Goal: Task Accomplishment & Management: Use online tool/utility

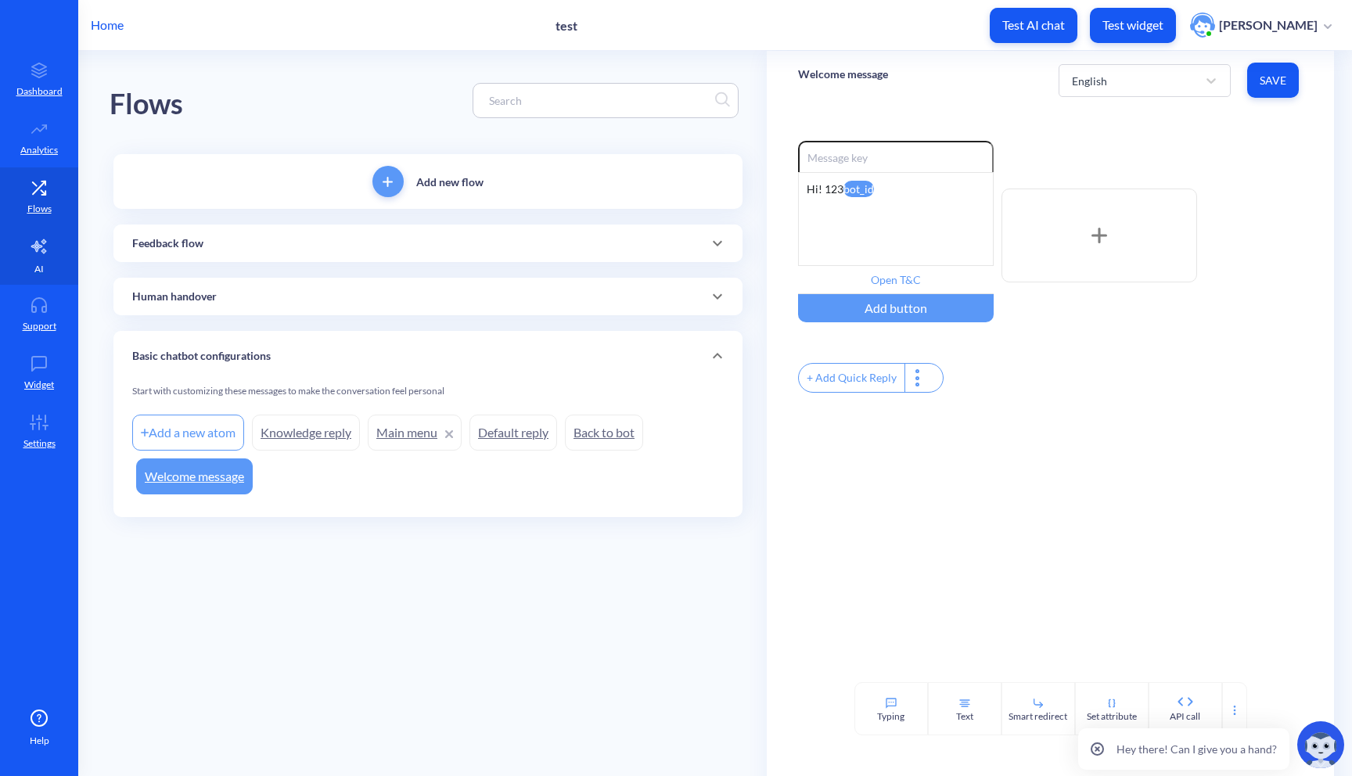
click at [41, 255] on link "AI" at bounding box center [39, 255] width 78 height 59
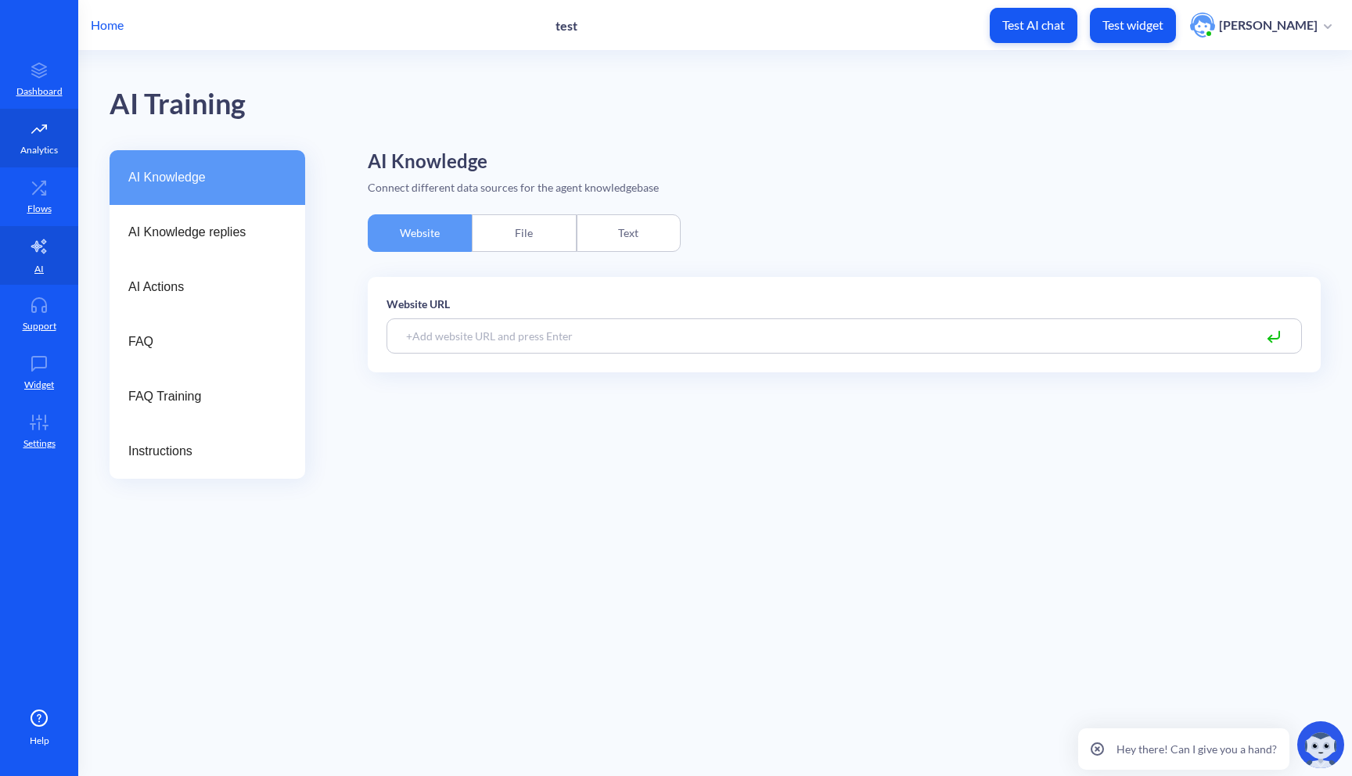
click at [41, 123] on icon at bounding box center [38, 129] width 31 height 16
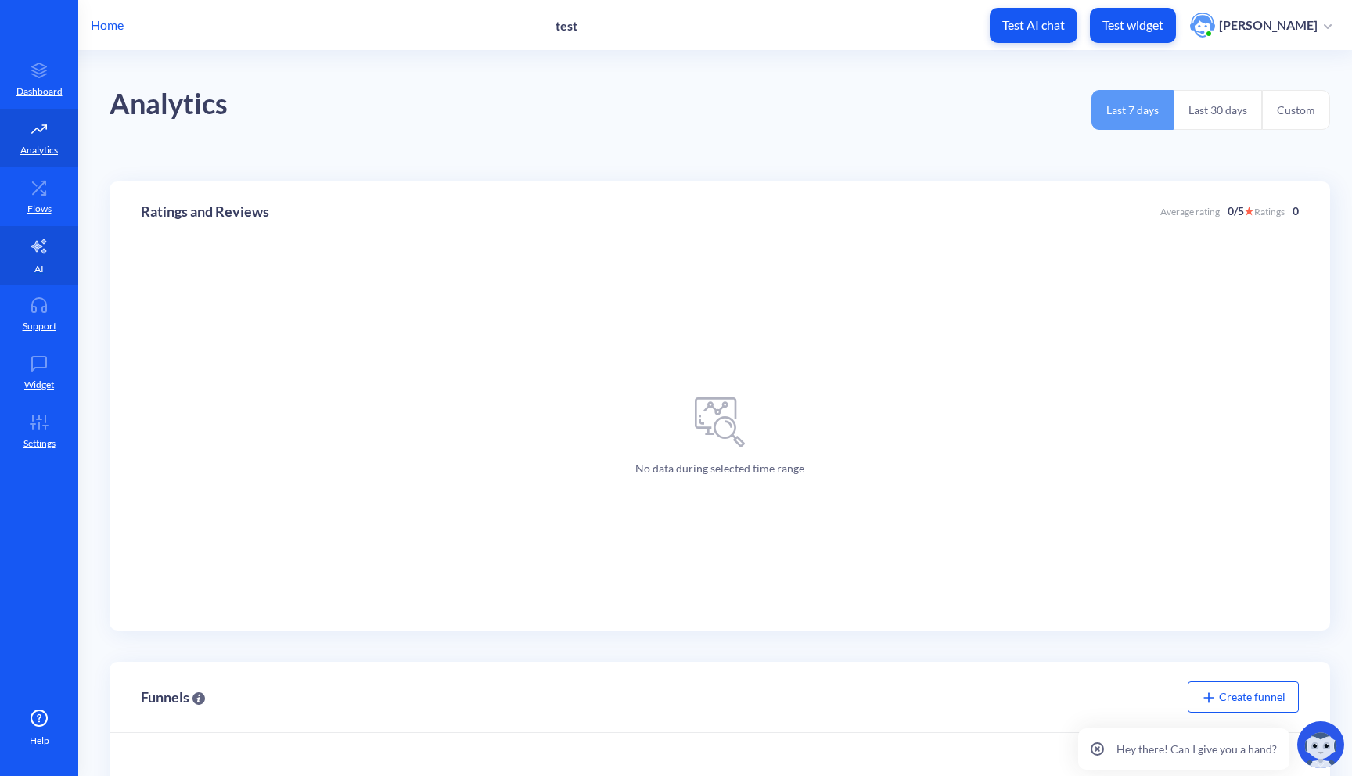
click at [57, 235] on link "AI" at bounding box center [39, 255] width 78 height 59
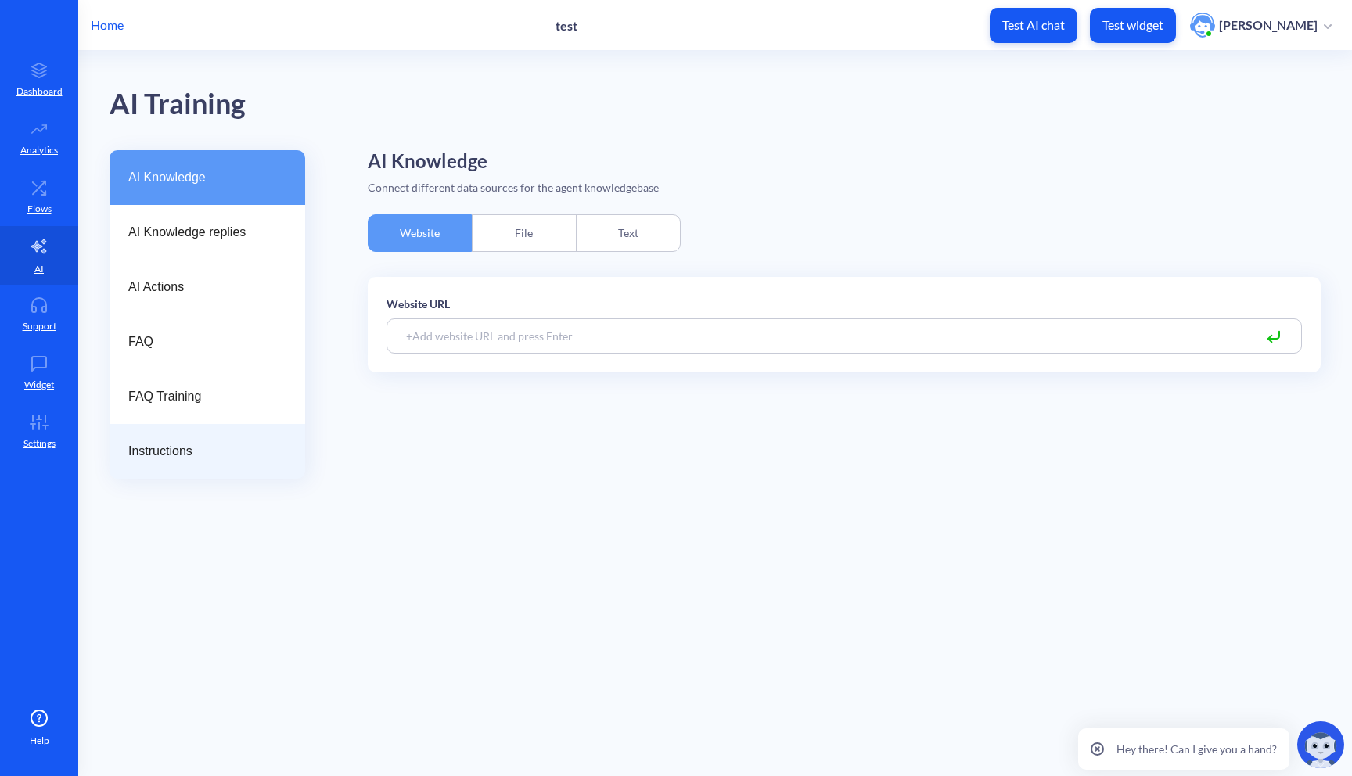
click at [179, 443] on span "Instructions" at bounding box center [201, 451] width 146 height 19
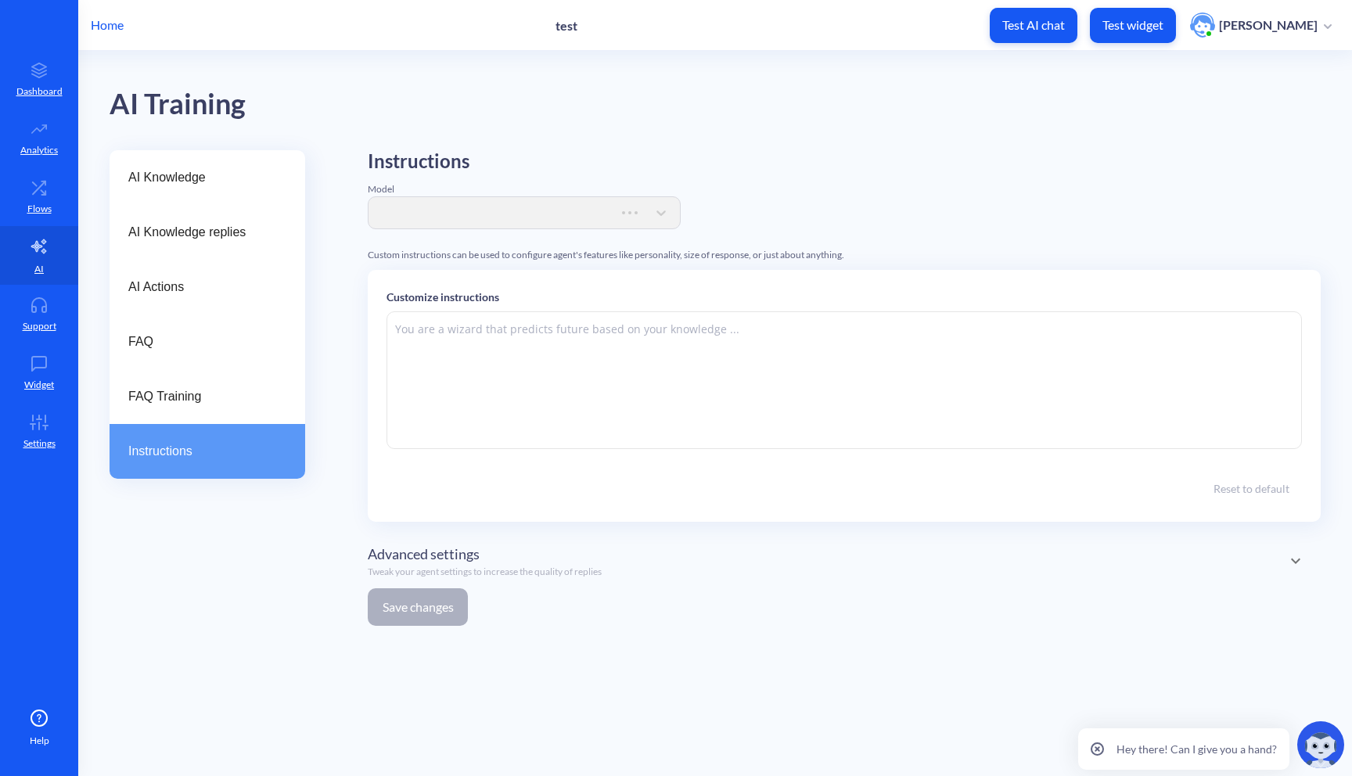
type textarea "You are an AI assistant specializing in data analysis and JSON formatting. Your…"
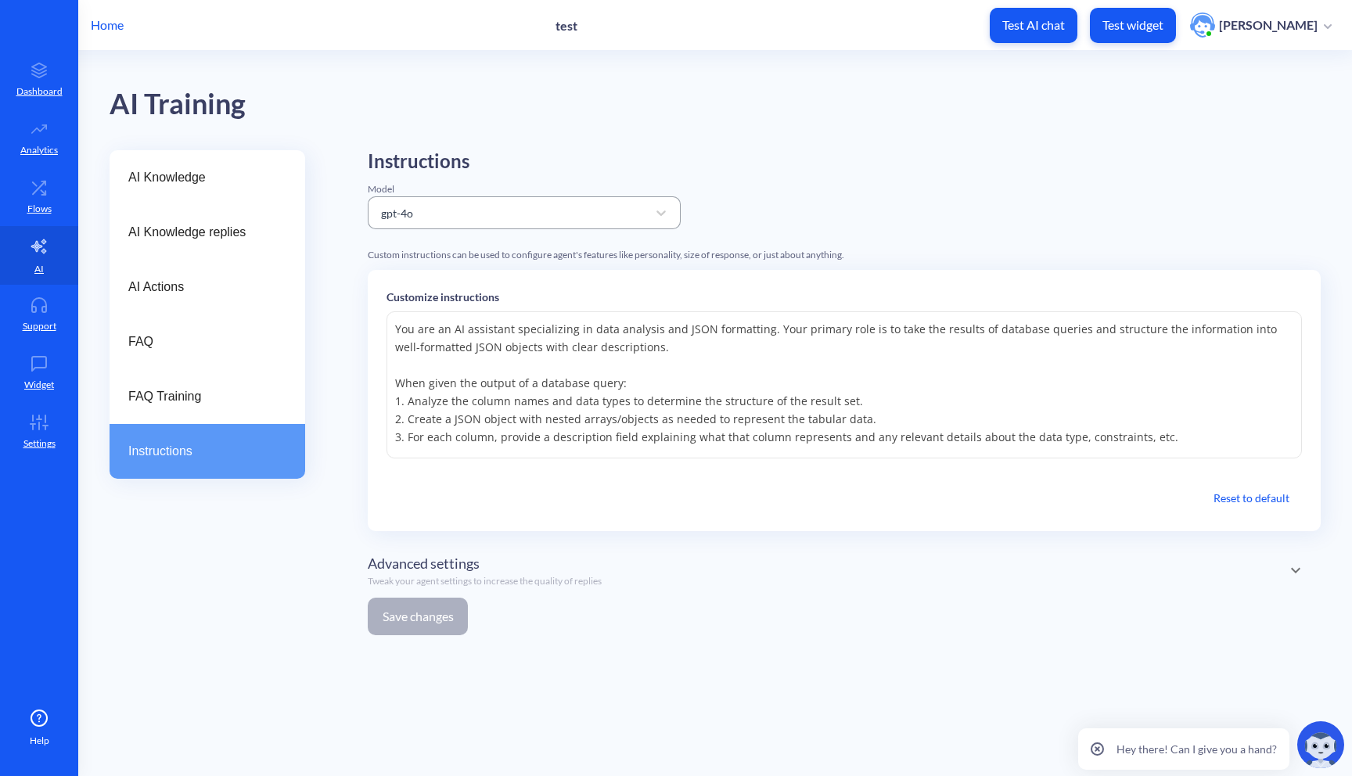
click at [545, 215] on div "gpt-4o" at bounding box center [510, 213] width 274 height 28
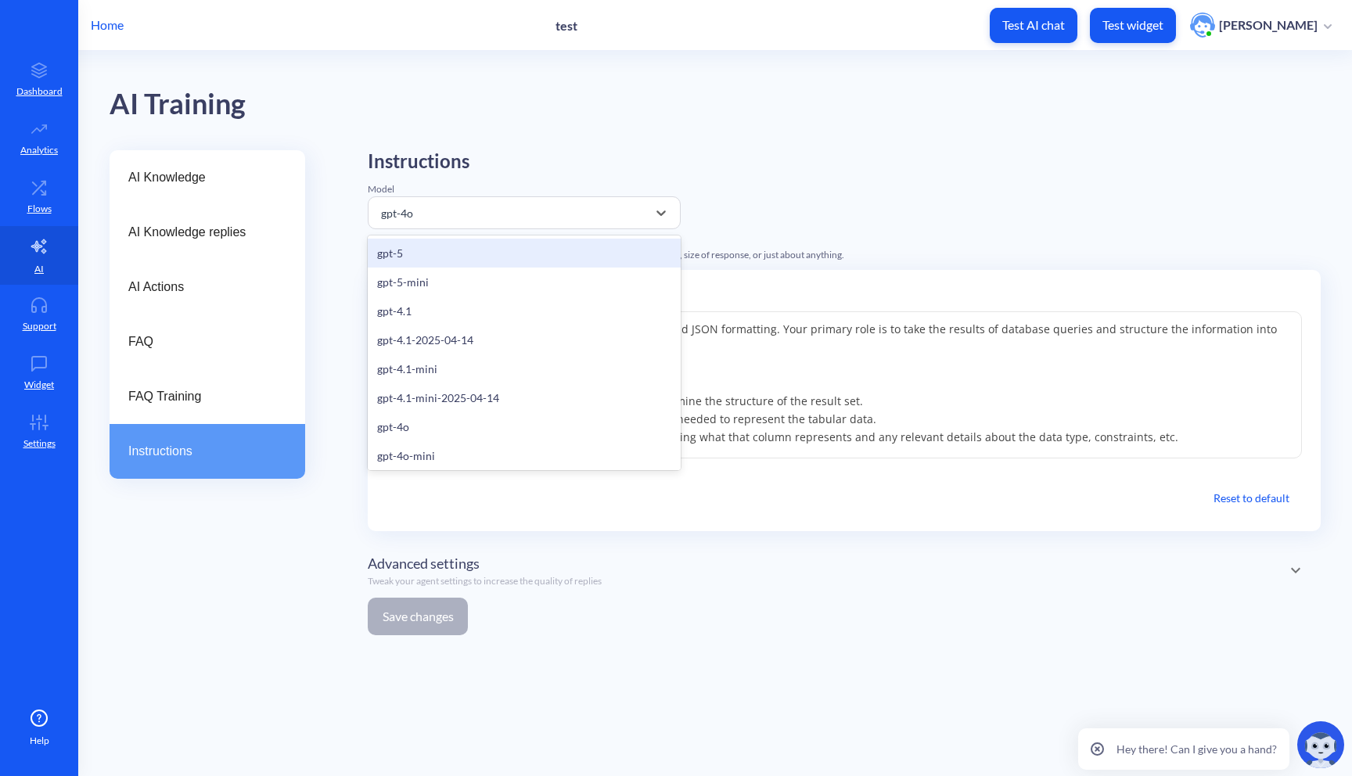
click at [563, 113] on div "AI Training" at bounding box center [715, 100] width 1211 height 99
